Goal: Information Seeking & Learning: Learn about a topic

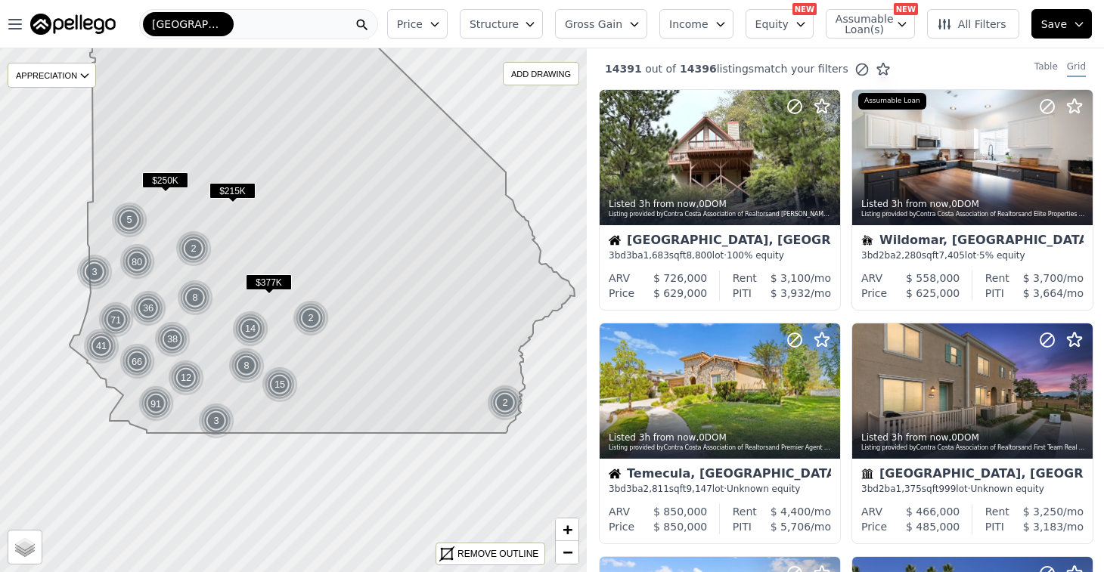
click at [204, 124] on icon at bounding box center [322, 235] width 505 height 398
click at [641, 32] on button "Gross Gain" at bounding box center [601, 23] width 92 height 29
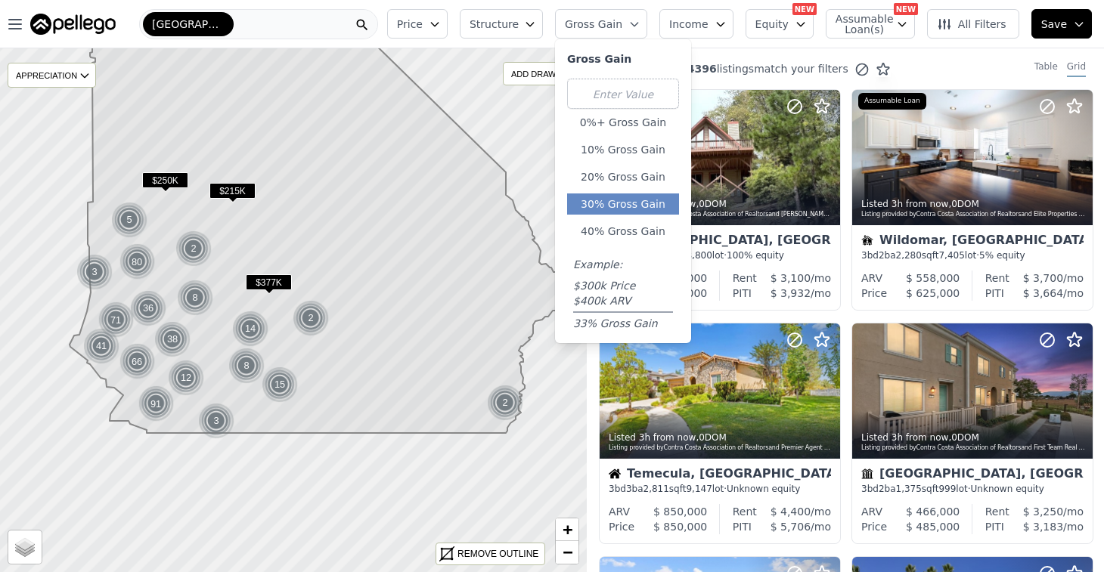
click at [637, 209] on button "30% Gross Gain" at bounding box center [623, 204] width 112 height 21
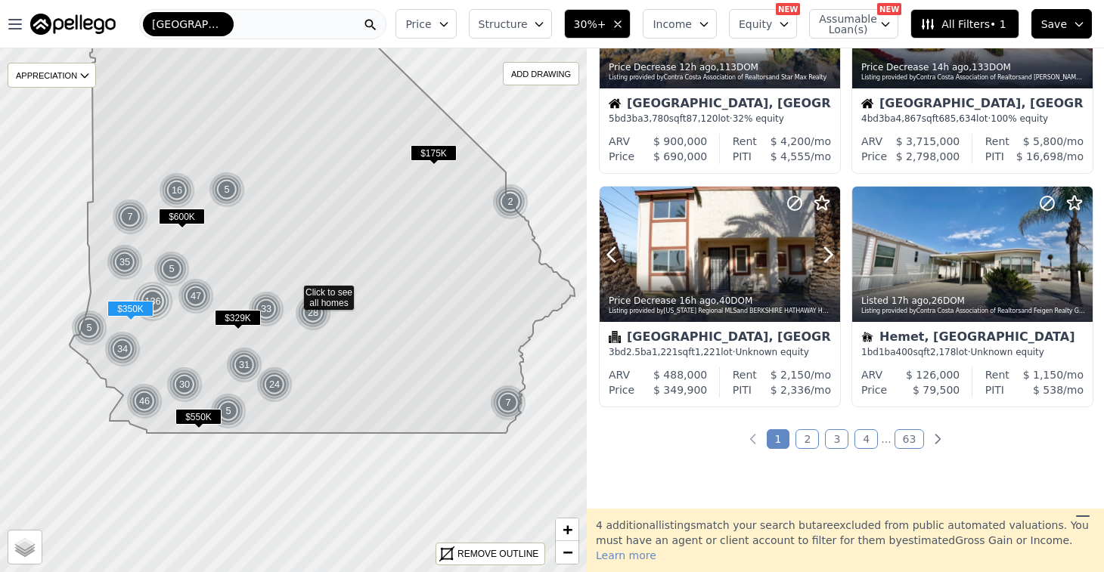
scroll to position [1149, 0]
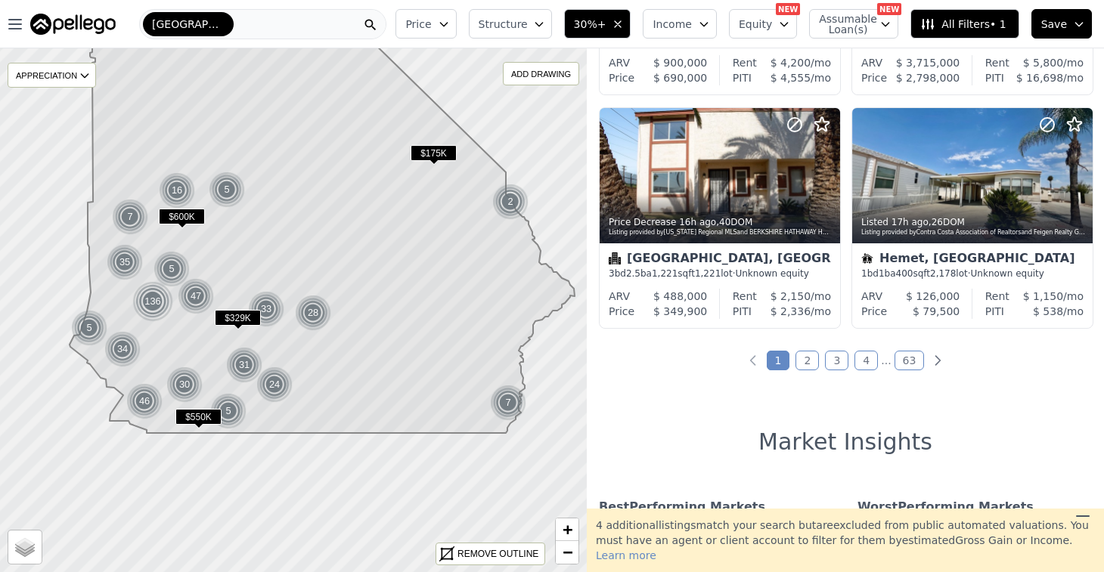
click at [498, 33] on button "Structure" at bounding box center [510, 23] width 83 height 29
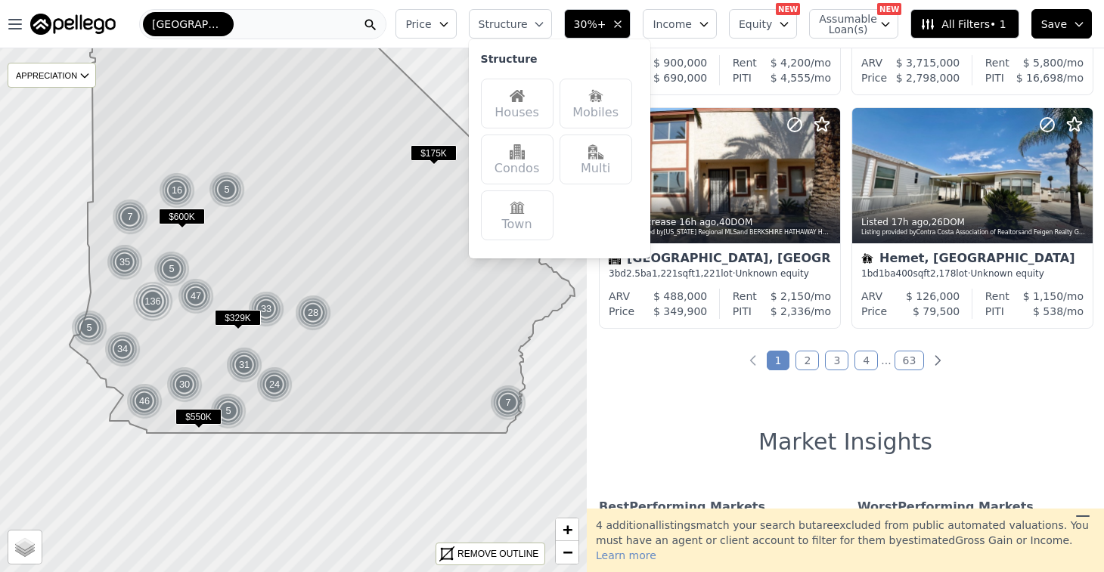
click at [546, 102] on div "Houses" at bounding box center [517, 104] width 73 height 50
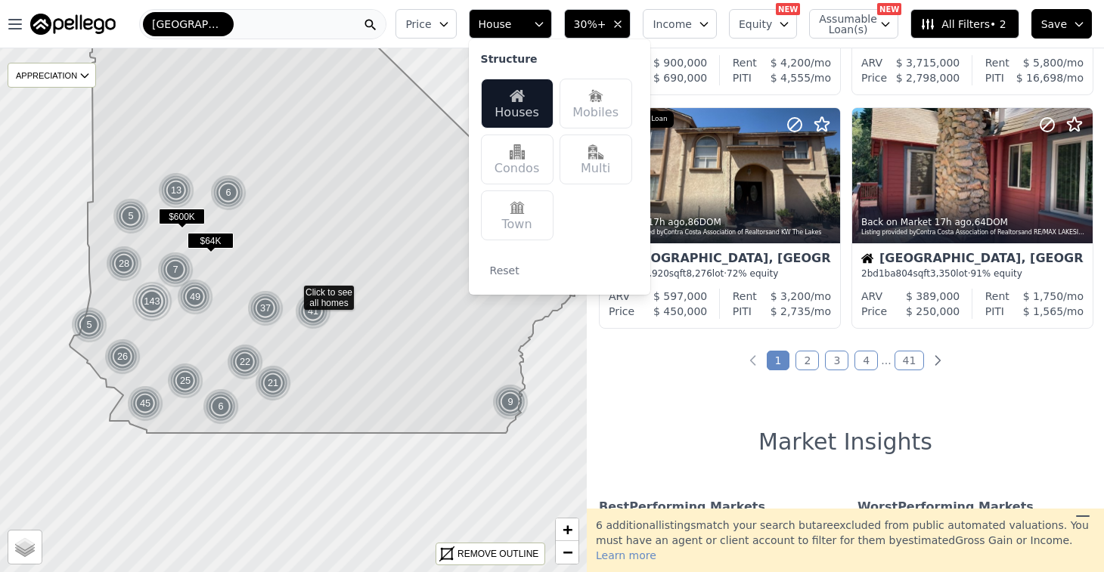
click at [798, 369] on div "488 out of 14396 listings match your filters Table Grid Price Decrease 3h from …" at bounding box center [845, 278] width 517 height 460
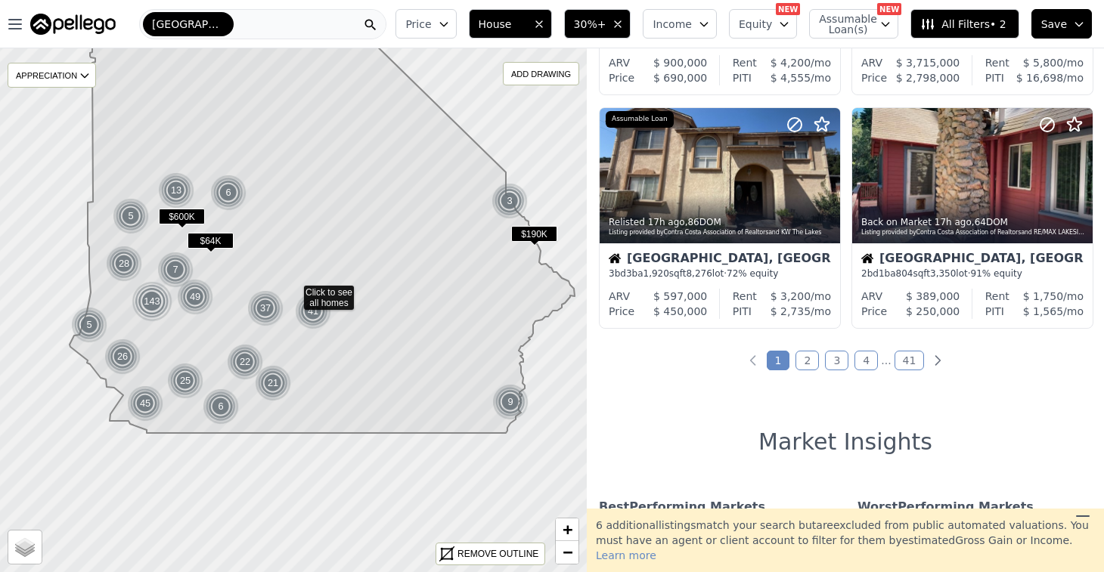
click at [798, 361] on link "2" at bounding box center [806, 361] width 23 height 20
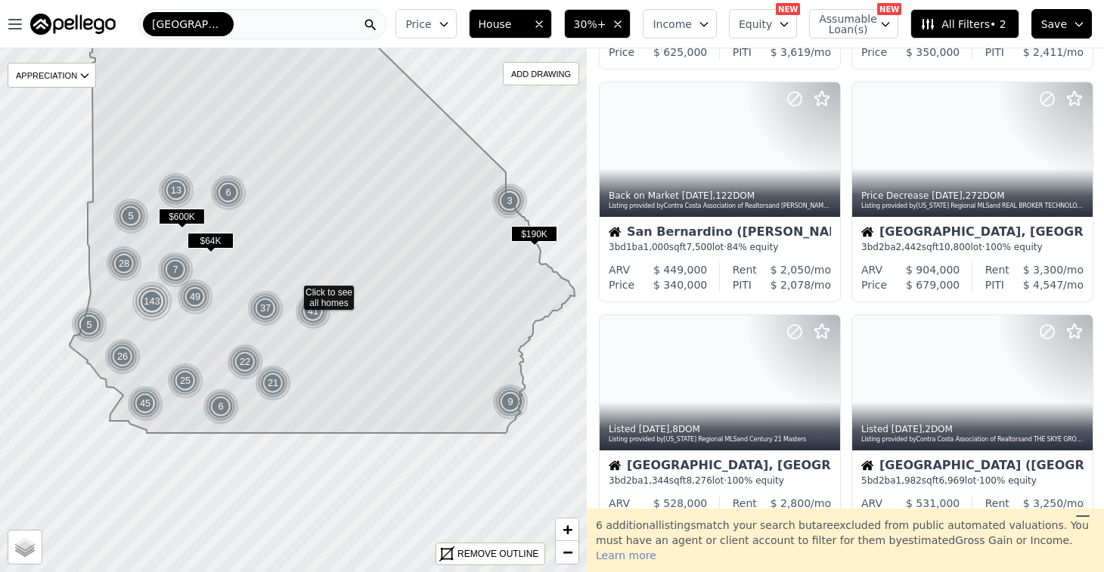
scroll to position [1102, 0]
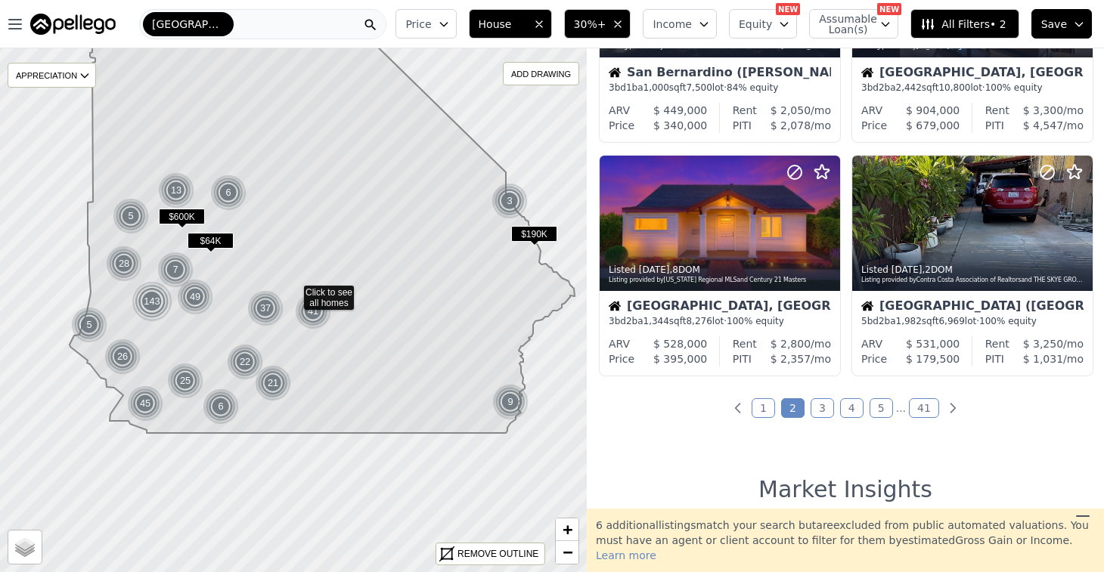
click at [814, 398] on link "3" at bounding box center [821, 408] width 23 height 20
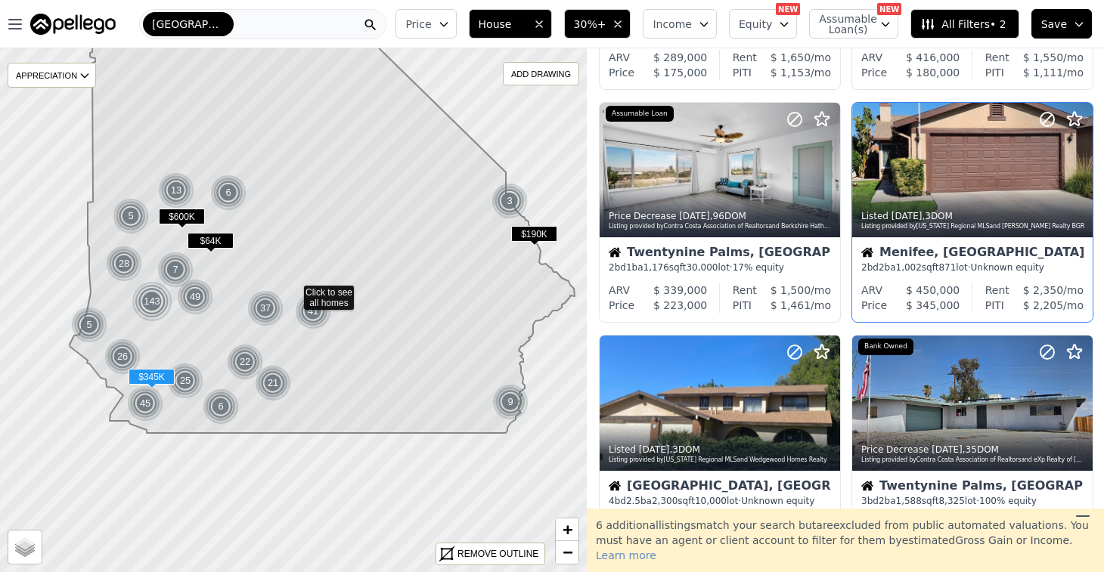
scroll to position [1037, 0]
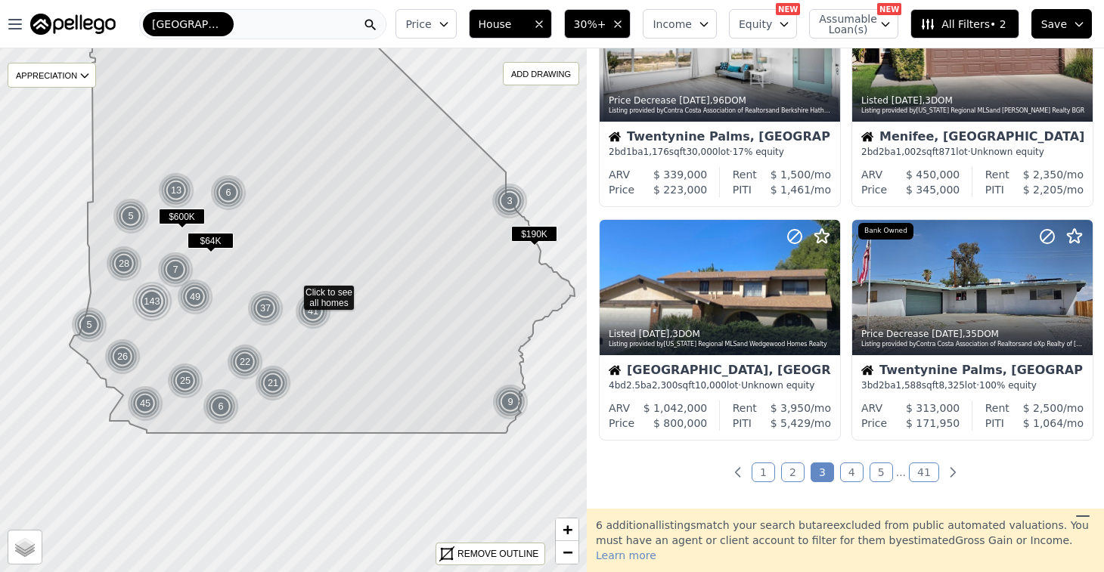
click at [840, 471] on link "4" at bounding box center [851, 473] width 23 height 20
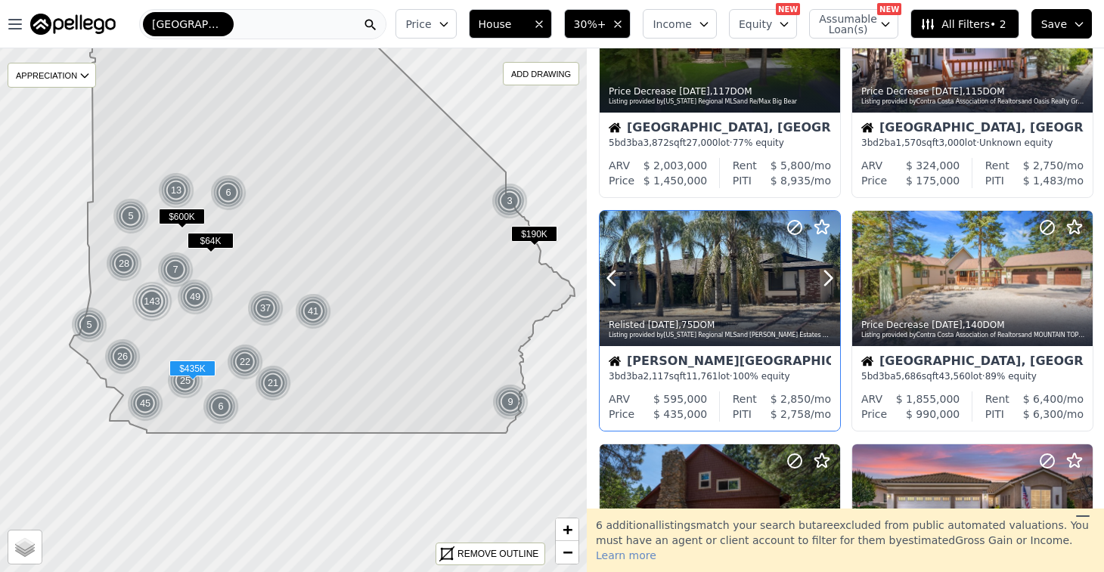
scroll to position [543, 0]
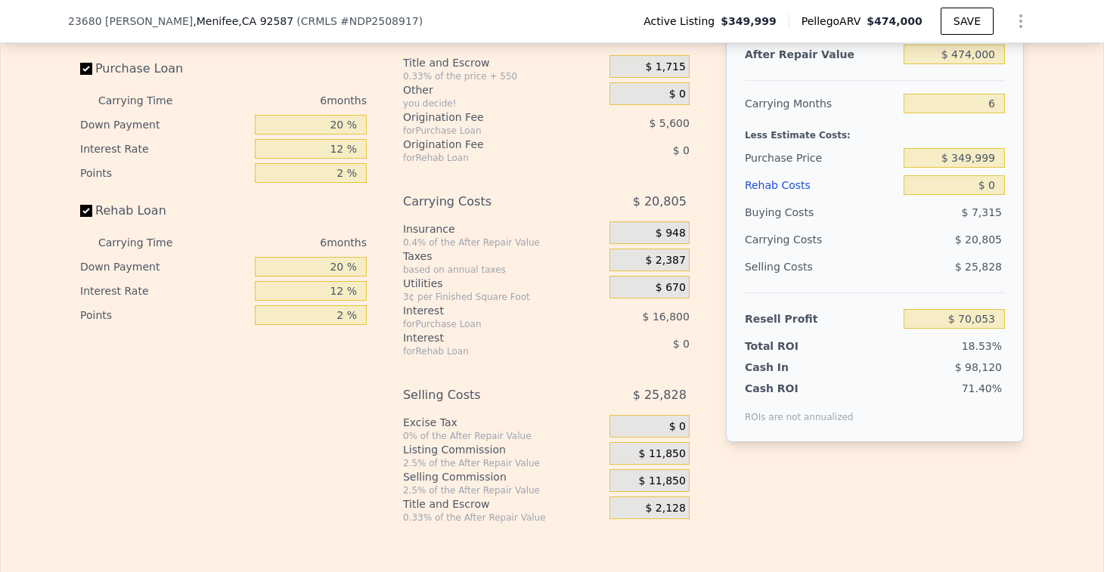
scroll to position [2564, 0]
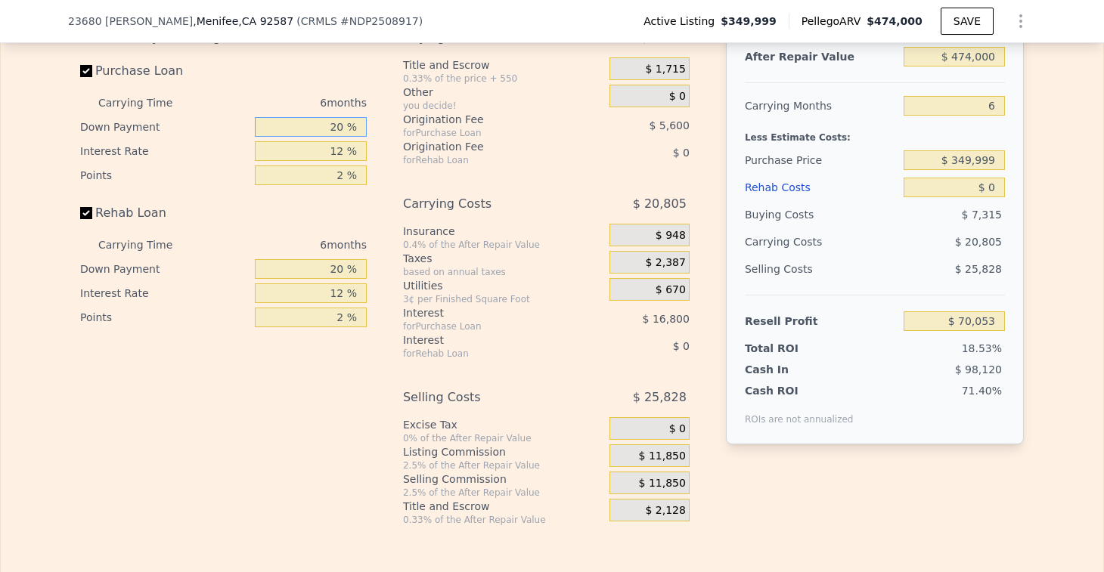
drag, startPoint x: 299, startPoint y: 143, endPoint x: 410, endPoint y: 145, distance: 111.2
click at [410, 145] on div "Interest-Only Financing Purchase Loan Carrying Time 6 months Down Payment 20 % …" at bounding box center [552, 275] width 944 height 502
type input "1 %"
type input "$ 64,733"
type input "15 %"
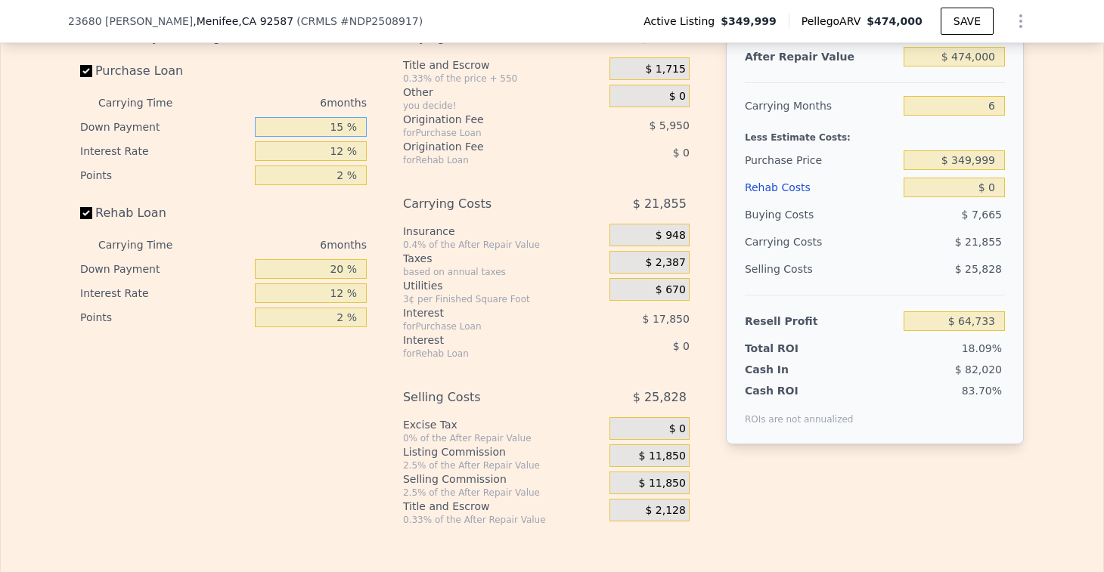
type input "$ 68,653"
type input "15 %"
drag, startPoint x: 312, startPoint y: 284, endPoint x: 369, endPoint y: 284, distance: 56.7
click at [369, 284] on div "Interest-Only Financing Purchase Loan Carrying Time 6 months Down Payment 15 % …" at bounding box center [229, 275] width 299 height 502
type input "15 %"
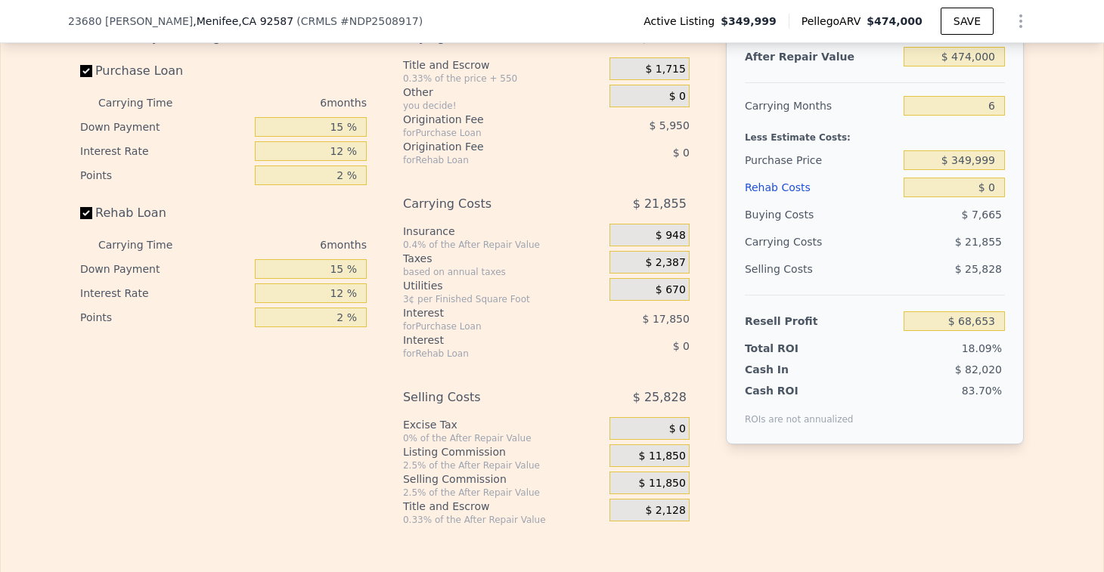
click at [258, 426] on div "Interest-Only Financing Purchase Loan Carrying Time 6 months Down Payment 15 % …" at bounding box center [229, 275] width 299 height 502
click at [666, 491] on span "$ 11,850" at bounding box center [662, 484] width 47 height 14
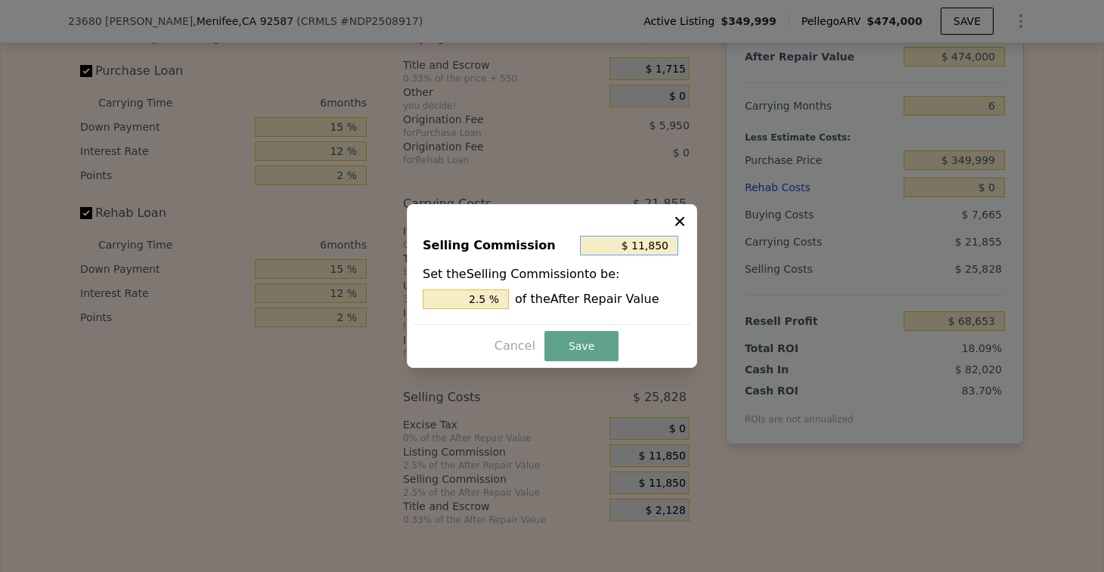
click at [620, 248] on input "$ 11,850" at bounding box center [629, 246] width 98 height 20
click at [461, 296] on input "2.5 %" at bounding box center [466, 300] width 86 height 20
drag, startPoint x: 462, startPoint y: 298, endPoint x: 545, endPoint y: 299, distance: 83.2
click at [545, 299] on div "2.5 % of the After Repair Value" at bounding box center [552, 300] width 259 height 20
type input "$ 0"
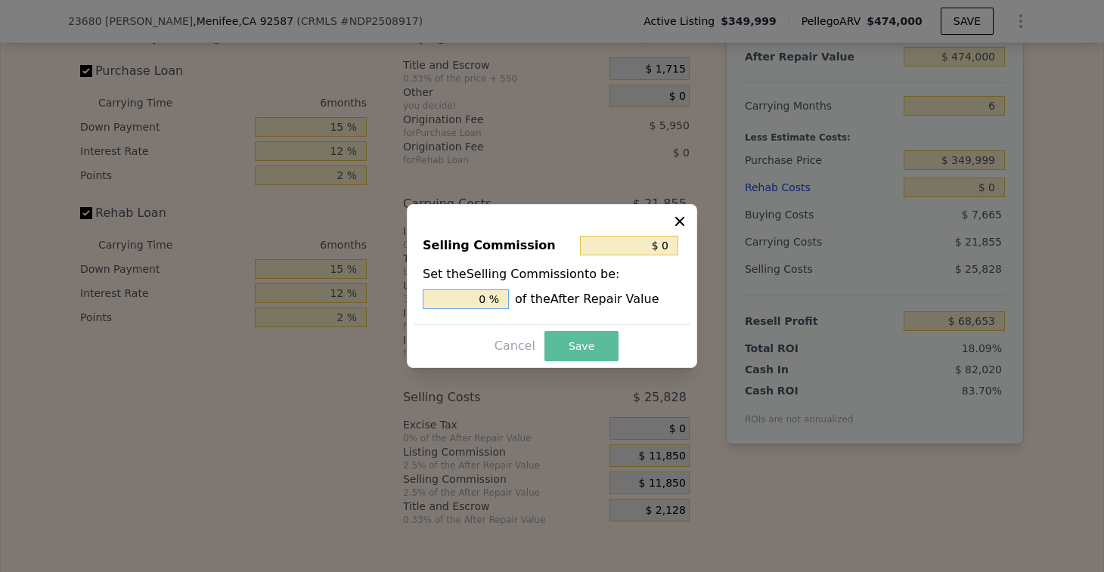
type input "0 %"
click at [584, 343] on button "Save" at bounding box center [581, 346] width 74 height 30
type input "$ 80,503"
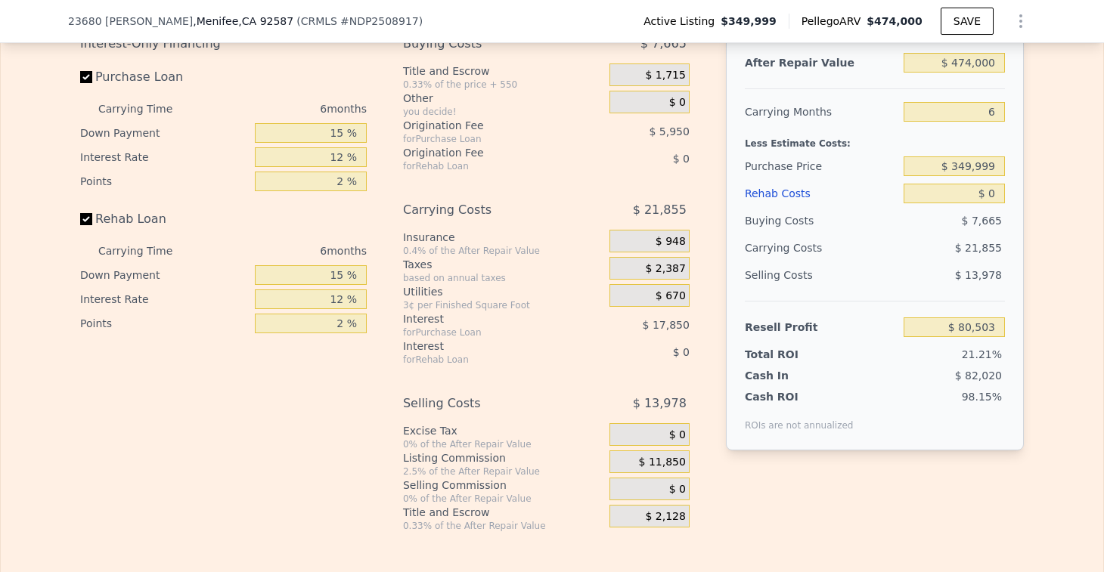
scroll to position [2553, 0]
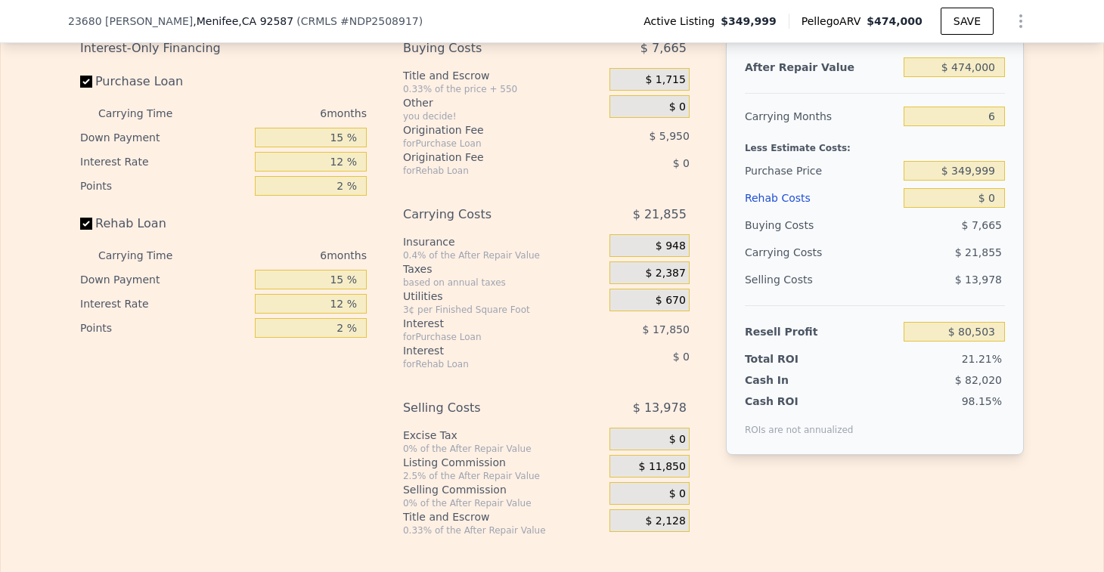
click at [546, 225] on div "Carrying Costs" at bounding box center [487, 214] width 169 height 27
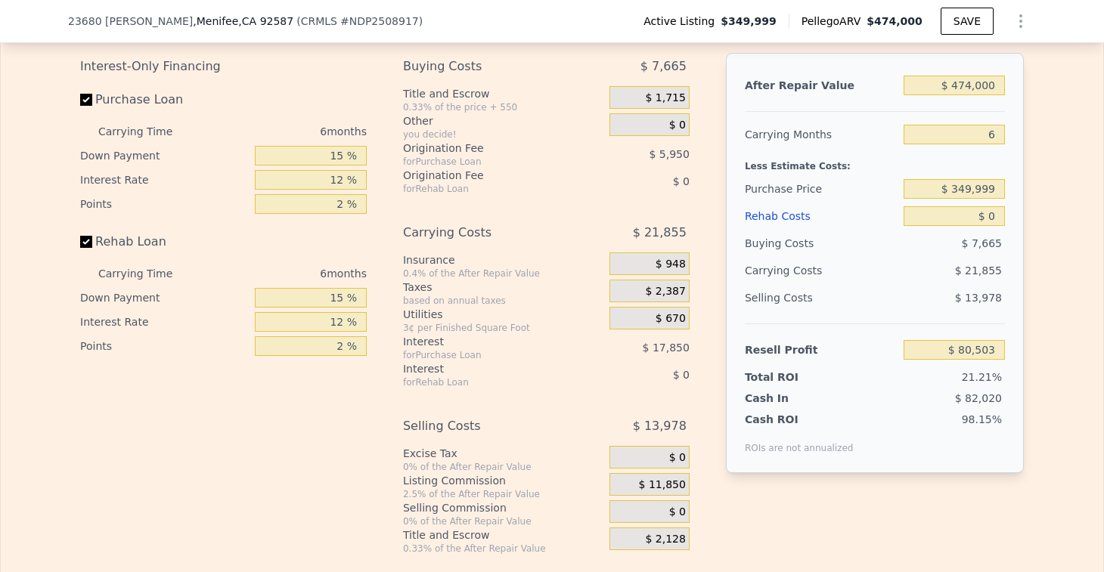
scroll to position [2526, 0]
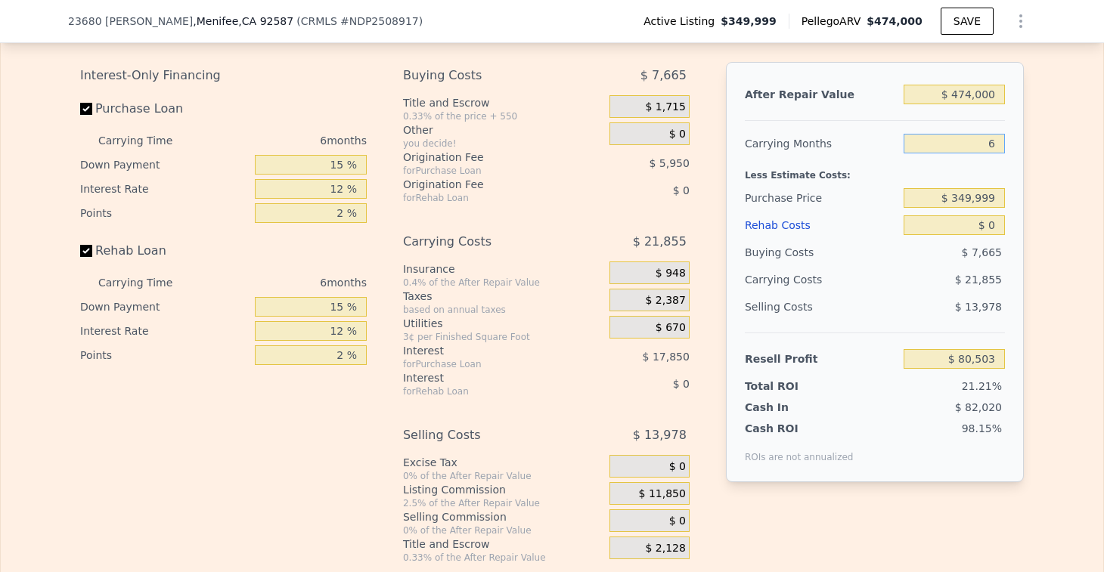
drag, startPoint x: 963, startPoint y: 157, endPoint x: 999, endPoint y: 160, distance: 36.4
click at [999, 160] on div "After Repair Value $ 474,000 Carrying Months 6 Less Estimate Costs: Purchase Pr…" at bounding box center [875, 272] width 298 height 420
type input "3"
type input "$ 91,430"
type input "3"
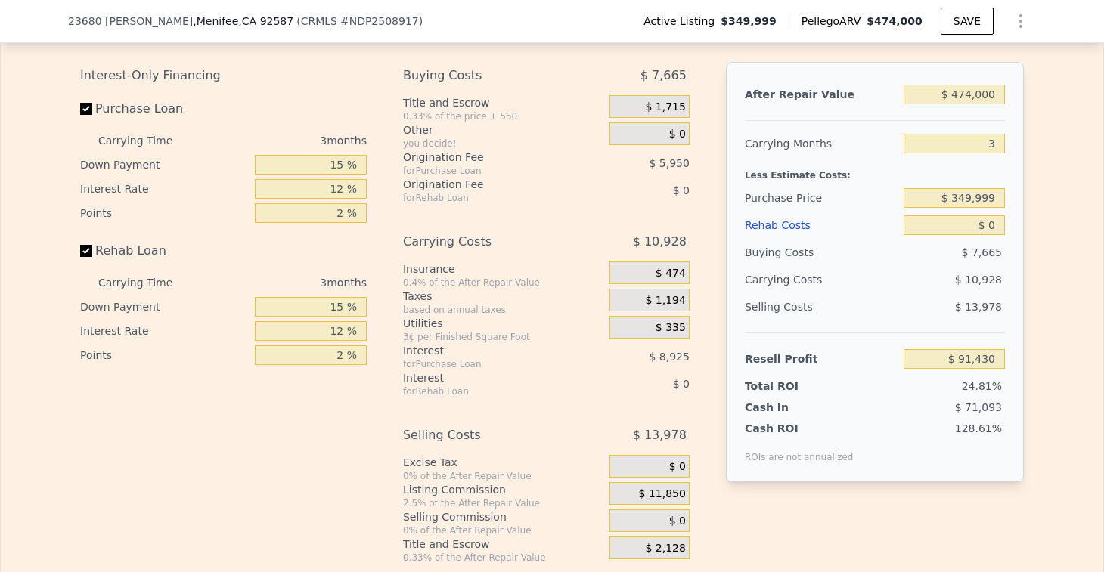
click at [1021, 188] on div "Edit the assumptions in yellow boxes. Input profit to calculate an offer price.…" at bounding box center [552, 283] width 968 height 563
drag, startPoint x: 933, startPoint y: 237, endPoint x: 1010, endPoint y: 237, distance: 77.1
click at [1010, 237] on div "After Repair Value $ 474,000 Carrying Months 3 Less Estimate Costs: Purchase Pr…" at bounding box center [875, 272] width 298 height 420
type input "$ 5"
type input "$ 91,425"
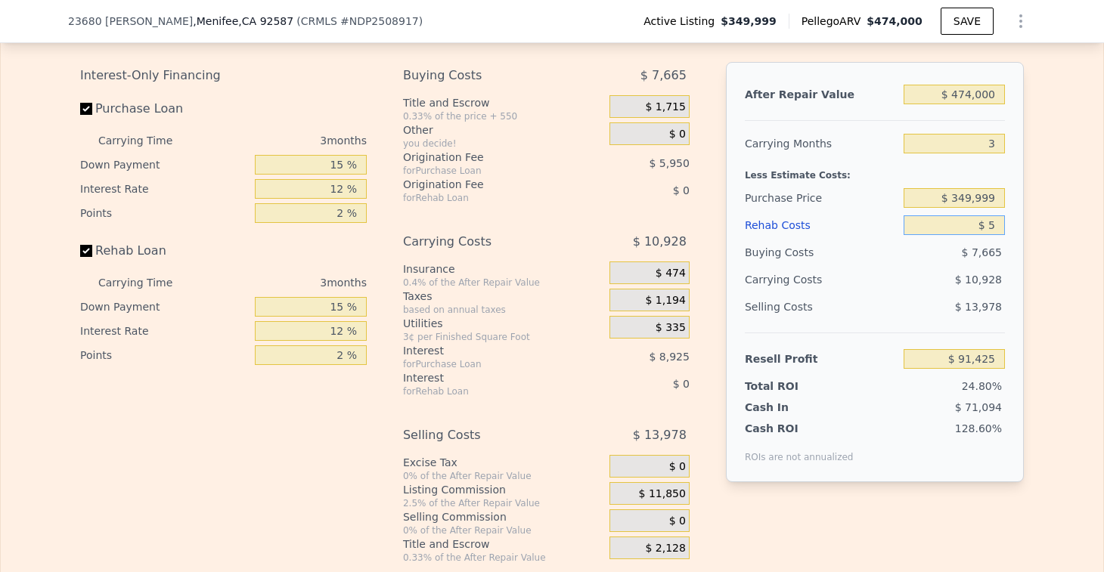
type input "$ 50"
type input "$ 91,379"
type input "$ 500"
type input "$ 90,909"
type input "$ 5,000"
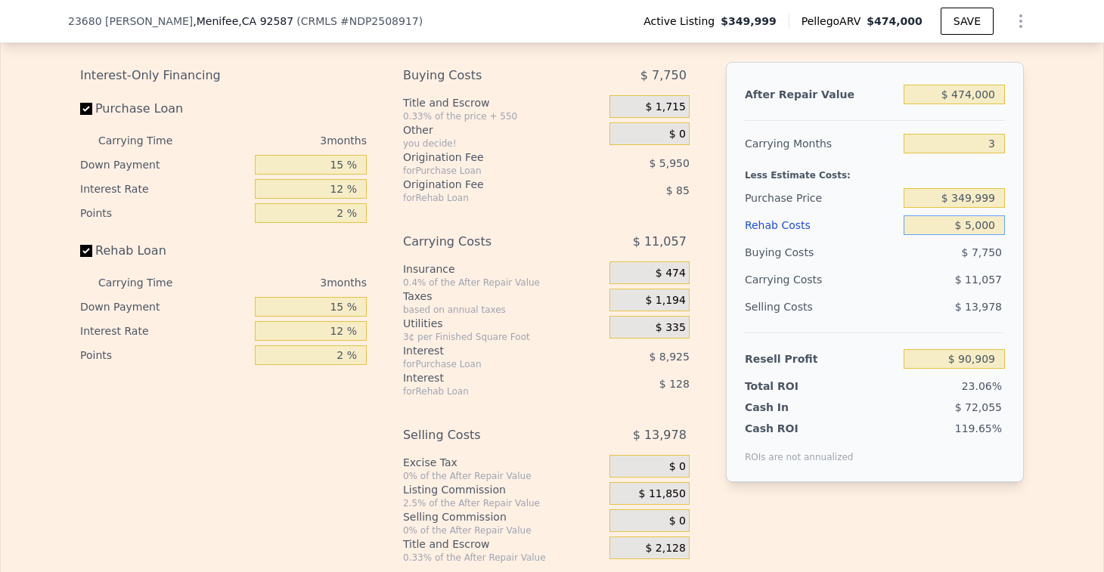
type input "$ 86,216"
type input "$ 50,000"
type input "$ 39,305"
type input "$ 50,000"
click at [1027, 285] on div "Edit the assumptions in yellow boxes. Input profit to calculate an offer price.…" at bounding box center [552, 283] width 968 height 563
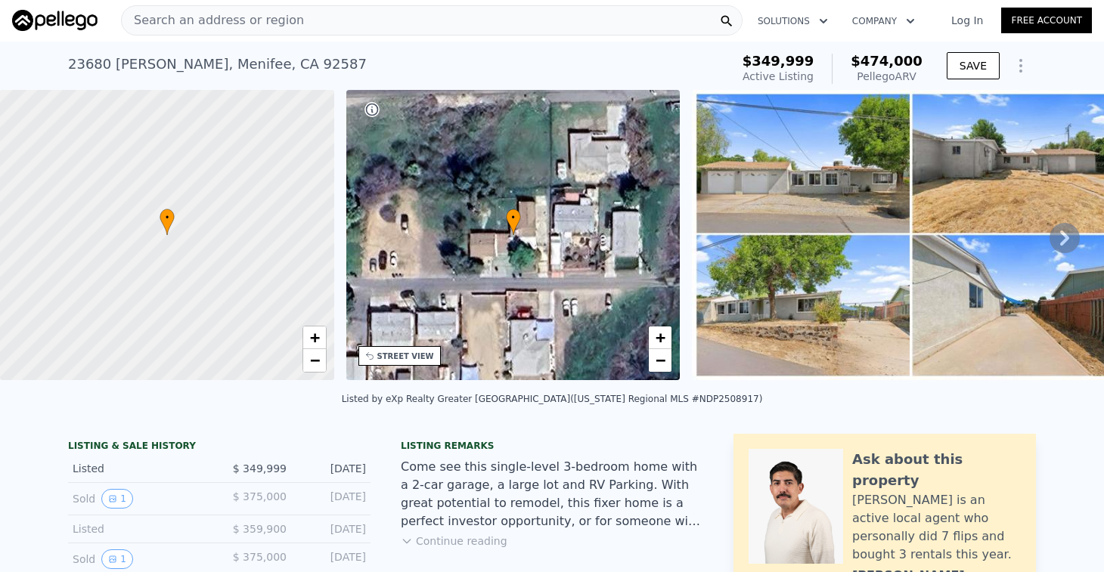
scroll to position [0, 0]
click at [455, 28] on div "Search an address or region" at bounding box center [431, 21] width 621 height 30
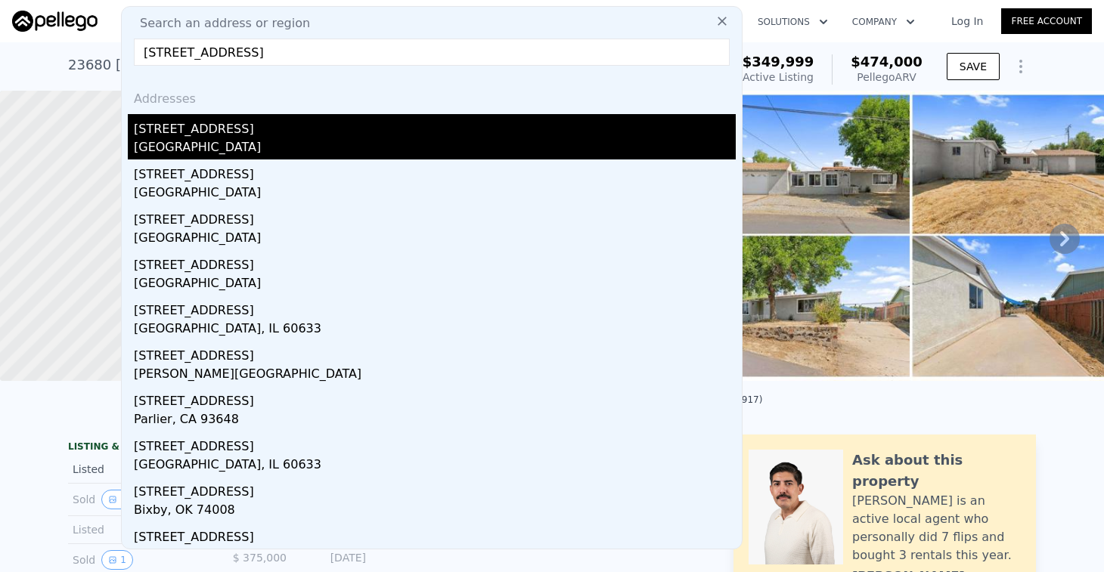
type input "13136 Harlow Ave"
click at [355, 130] on div "13136 Harlow Ave" at bounding box center [435, 126] width 602 height 24
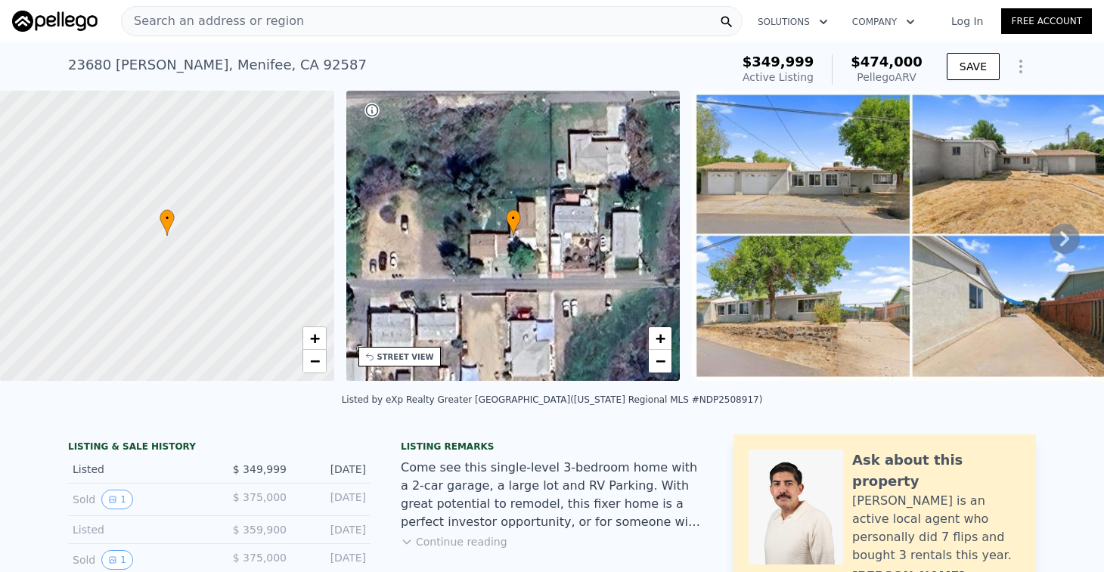
type input "3"
type input "4"
type input "3"
type input "1080"
type input "1530"
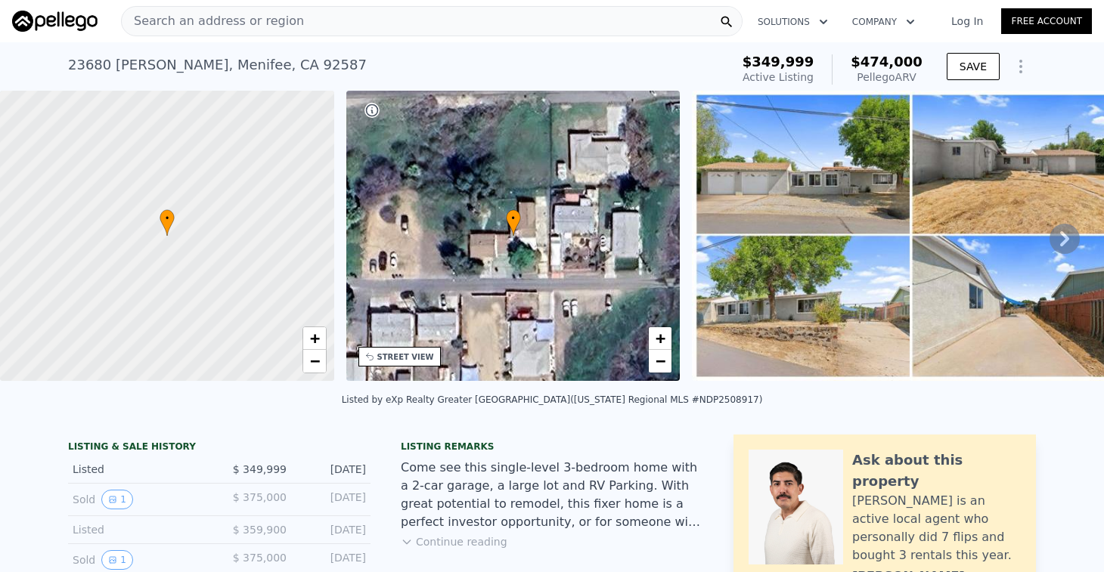
type input "4356"
type input "9583"
type input "$ 641,000"
type input "5"
type input "$ 0"
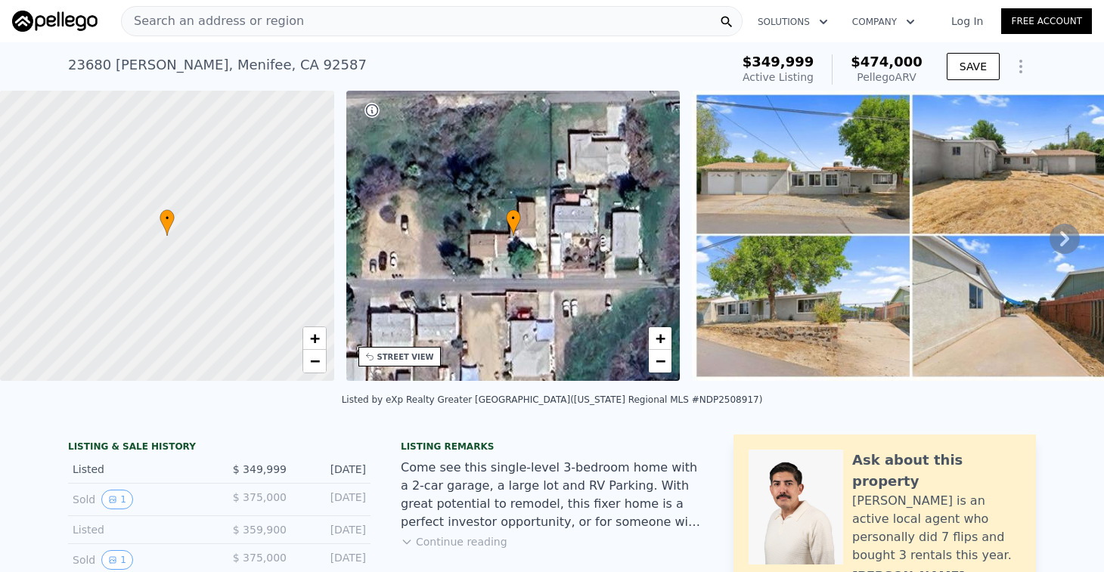
type input "$ 207,658"
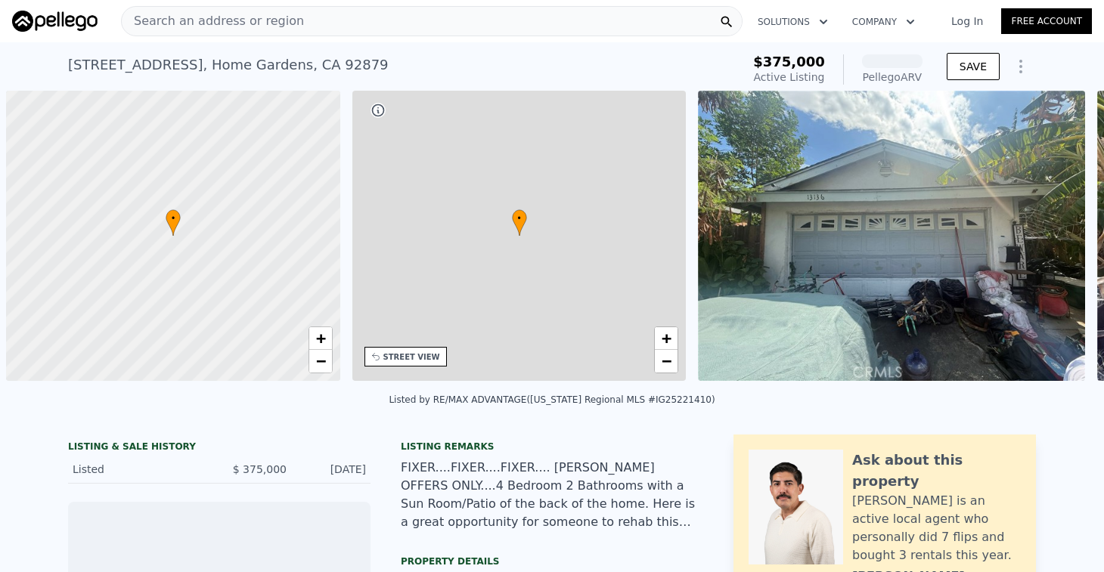
scroll to position [0, 6]
